Goal: Task Accomplishment & Management: Complete application form

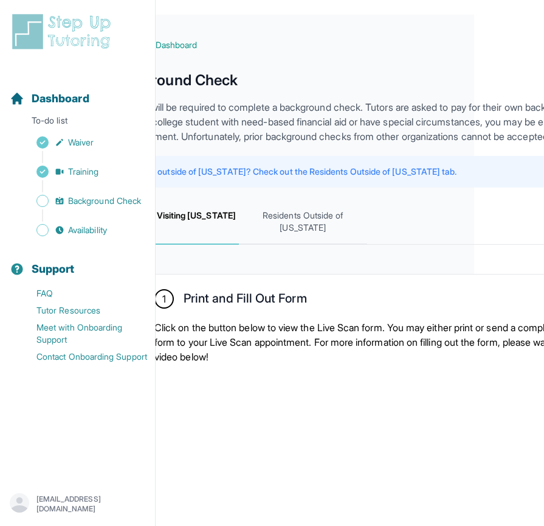
scroll to position [0, 71]
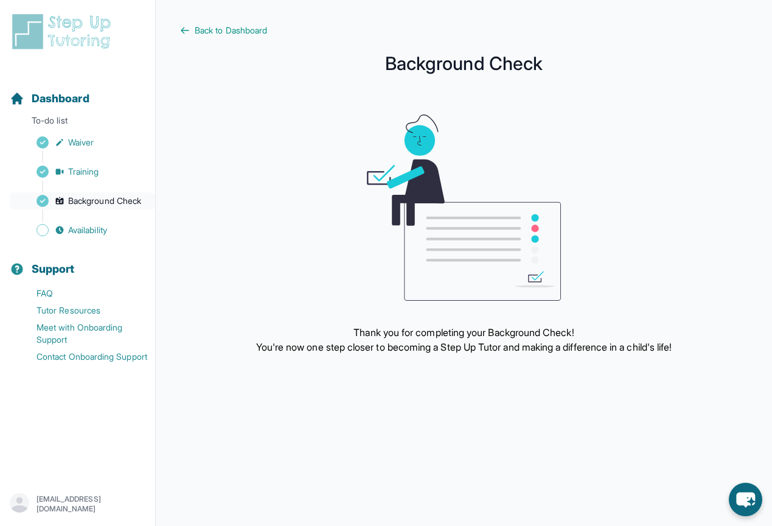
click at [131, 199] on span "Background Check" at bounding box center [104, 201] width 73 height 12
click at [100, 230] on span "Availability" at bounding box center [87, 230] width 39 height 12
